Goal: Check status: Check status

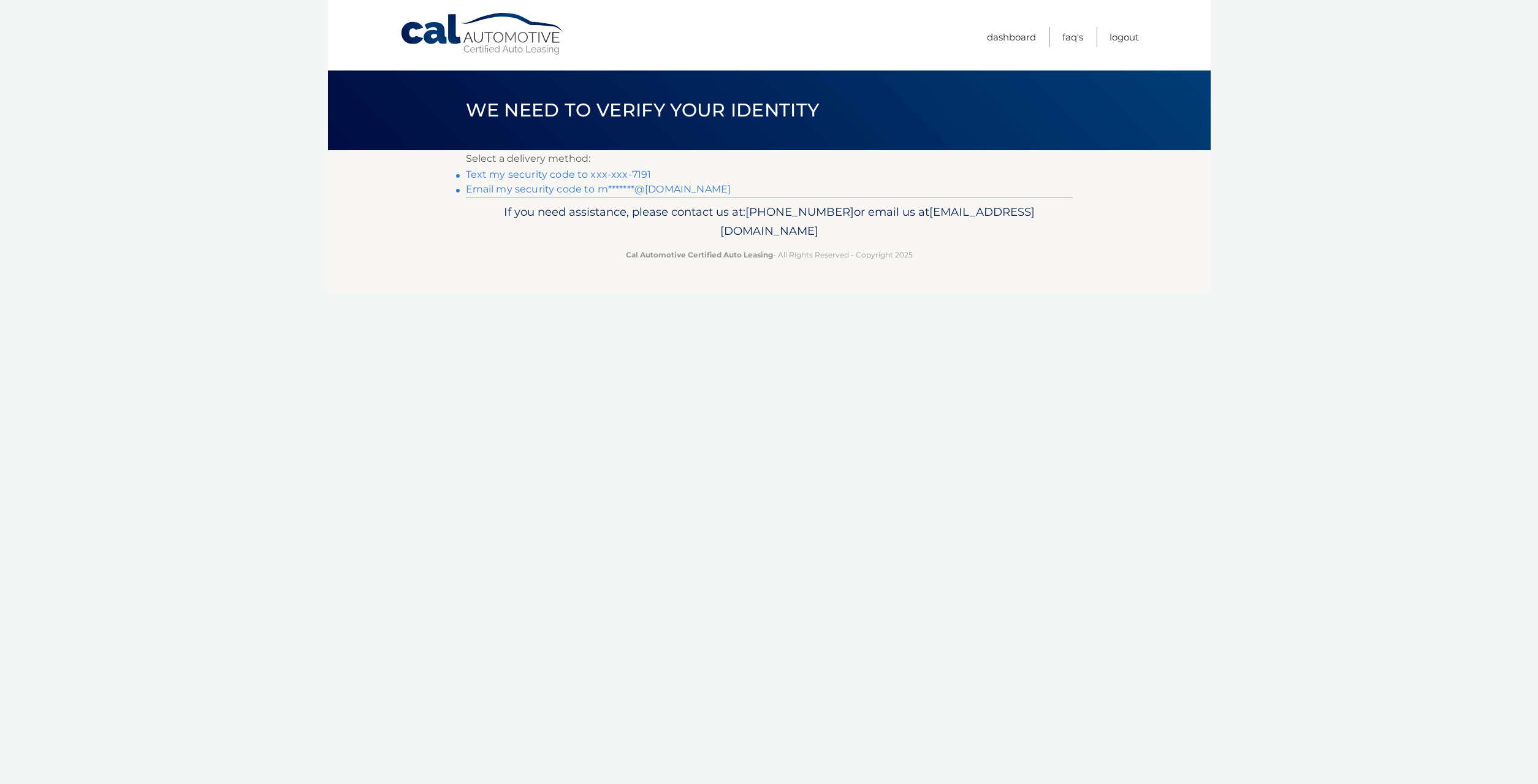
click at [563, 174] on link "Text my security code to xxx-xxx-7191" at bounding box center [559, 174] width 186 height 12
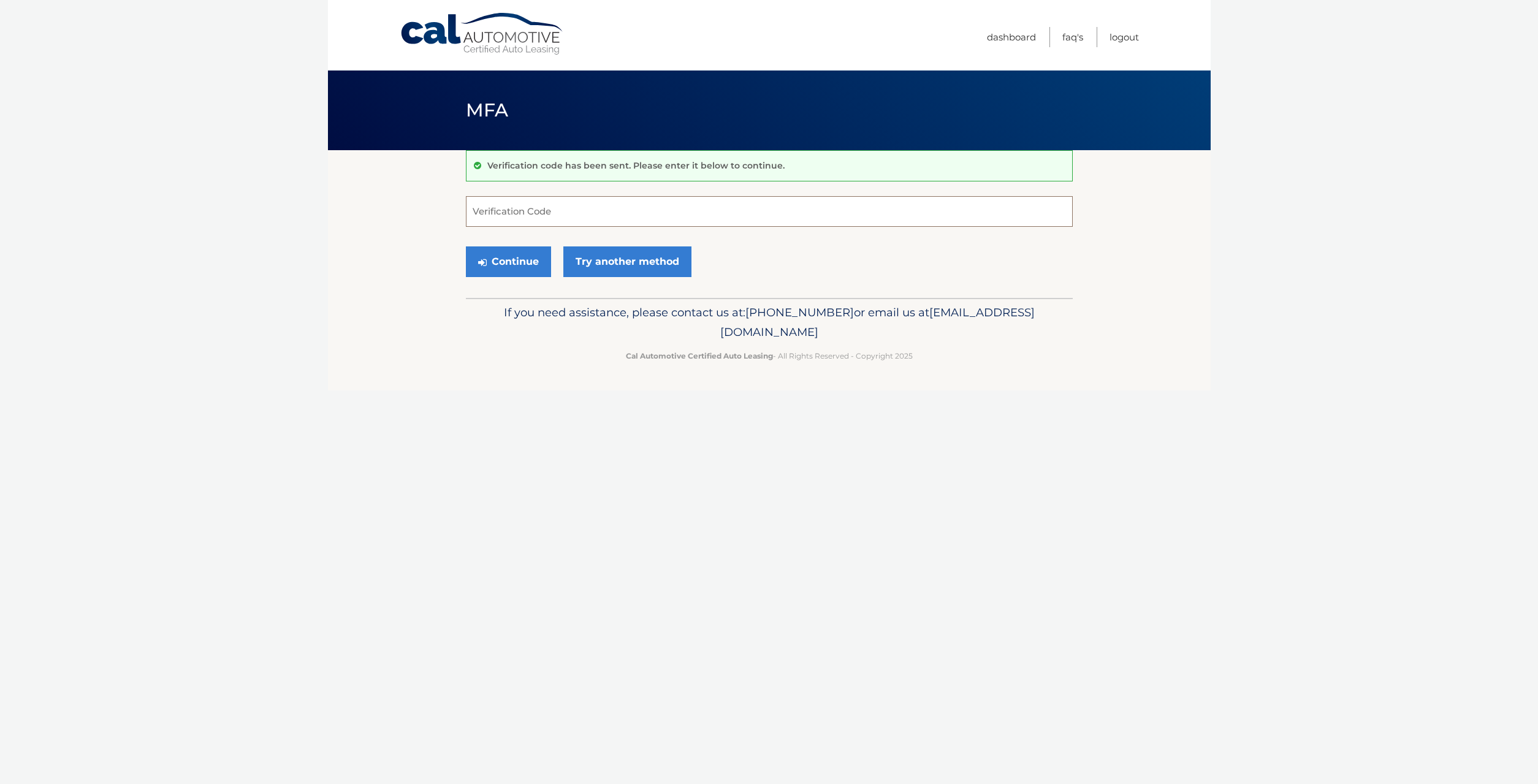
click at [526, 208] on input "Verification Code" at bounding box center [769, 211] width 607 height 30
click at [498, 210] on input "Verification Code" at bounding box center [769, 211] width 607 height 30
type input "304858"
click at [518, 261] on button "Continue" at bounding box center [508, 262] width 85 height 30
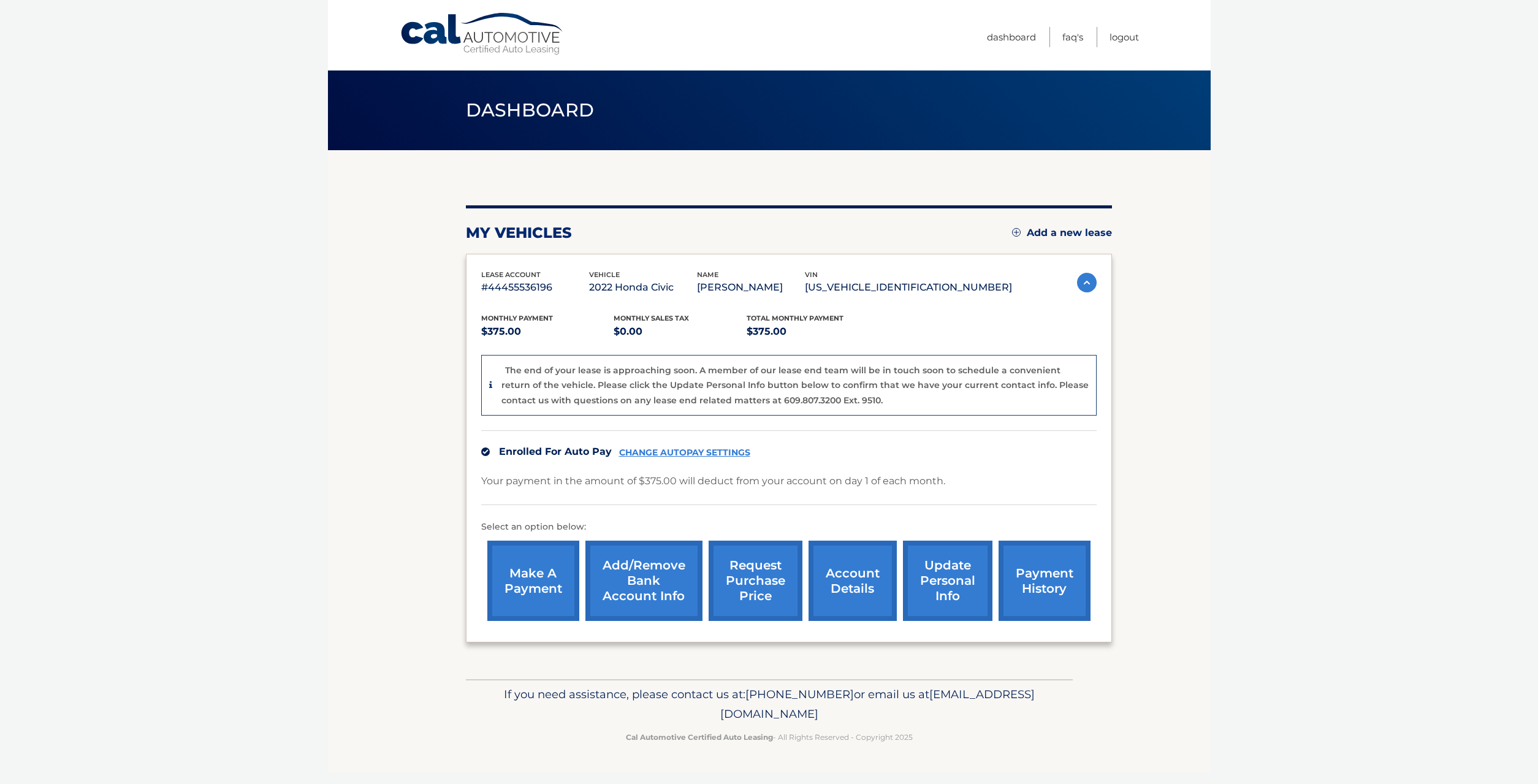
click at [723, 607] on link "request purchase price" at bounding box center [756, 581] width 94 height 80
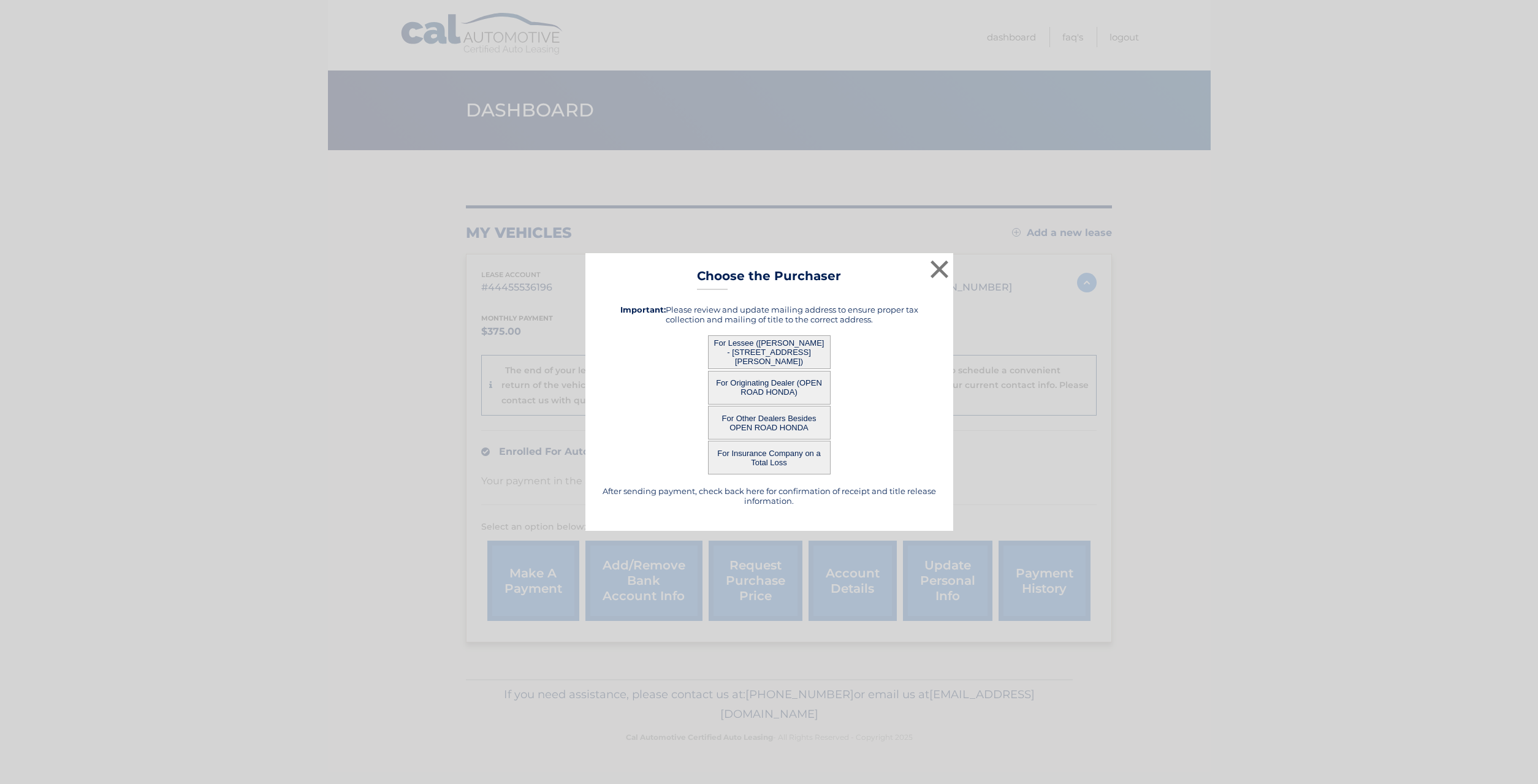
click at [778, 354] on button "For Lessee ([PERSON_NAME] - [STREET_ADDRESS][PERSON_NAME])" at bounding box center [769, 352] width 123 height 34
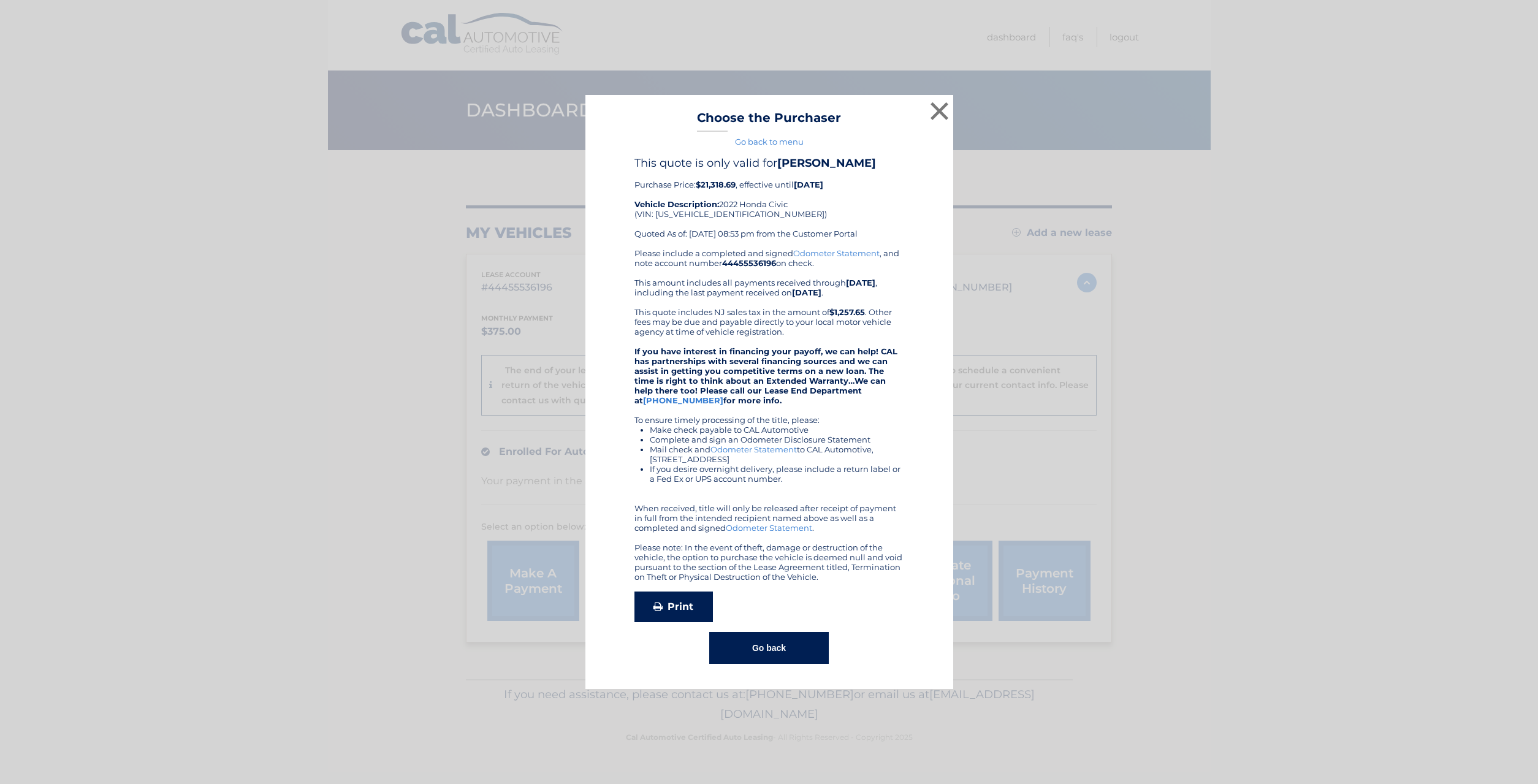
click at [672, 603] on link "Print" at bounding box center [673, 607] width 78 height 30
click at [822, 249] on link "Odometer Statement" at bounding box center [836, 253] width 87 height 10
click at [941, 109] on button "×" at bounding box center [939, 111] width 24 height 24
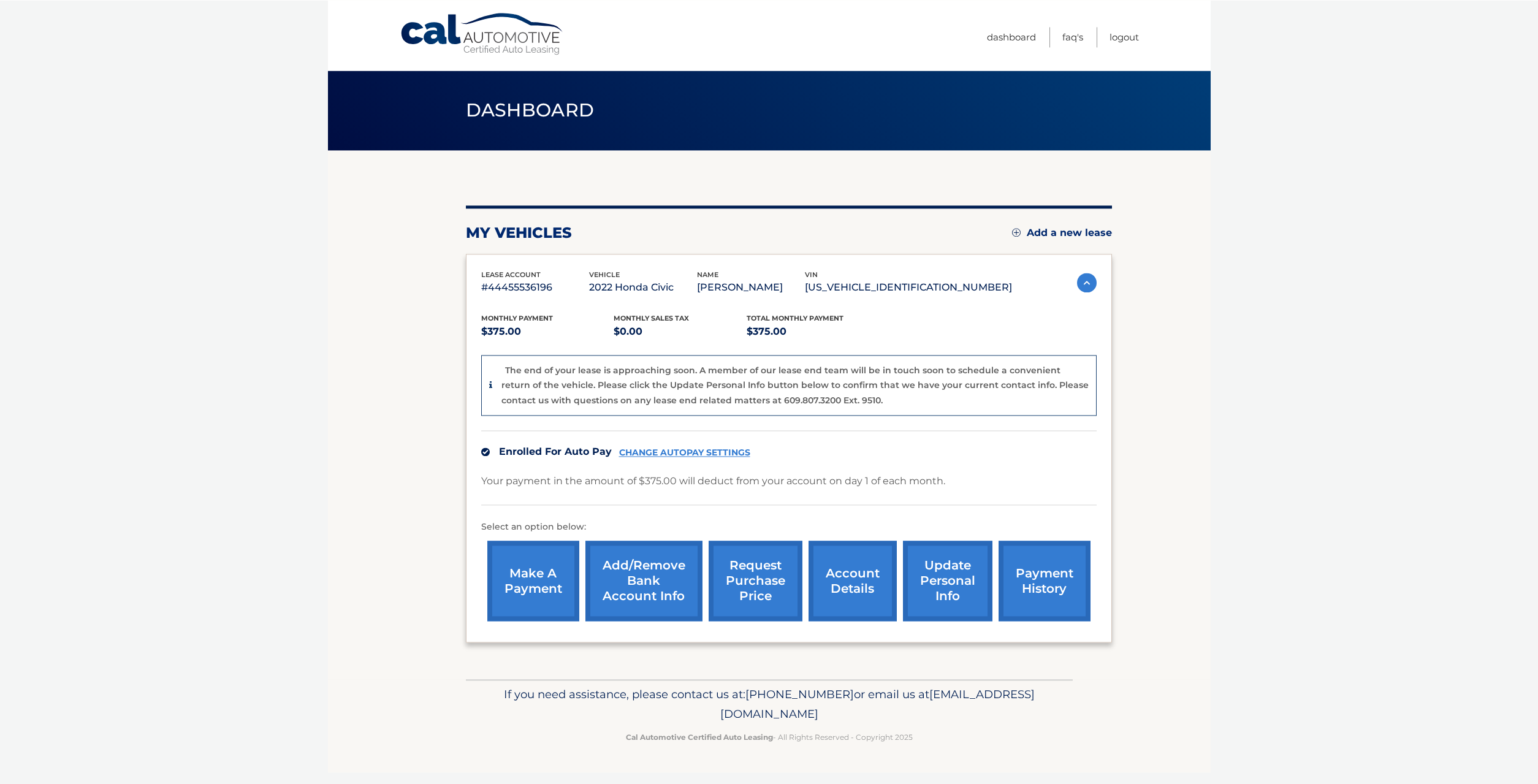
scroll to position [19, 0]
click at [1072, 38] on link "FAQ's" at bounding box center [1073, 37] width 21 height 20
